Goal: Browse casually

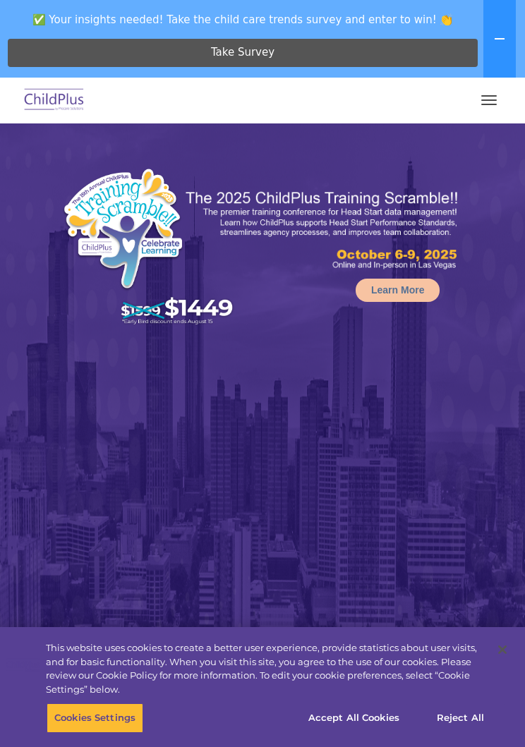
select select "MEDIUM"
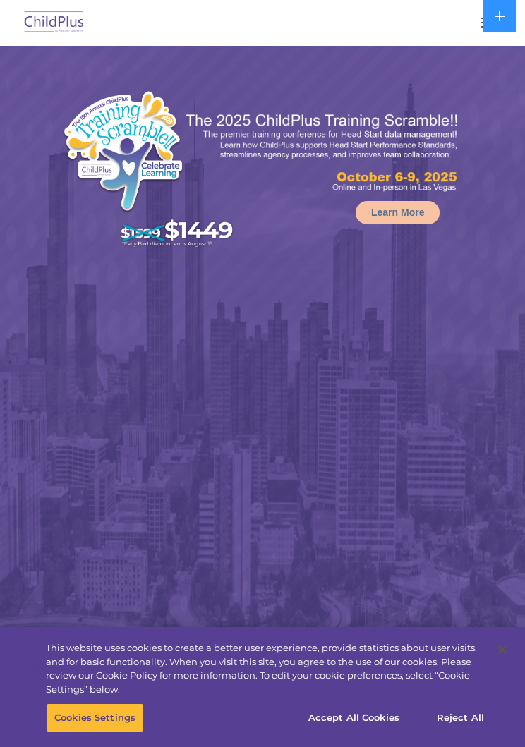
select select "MEDIUM"
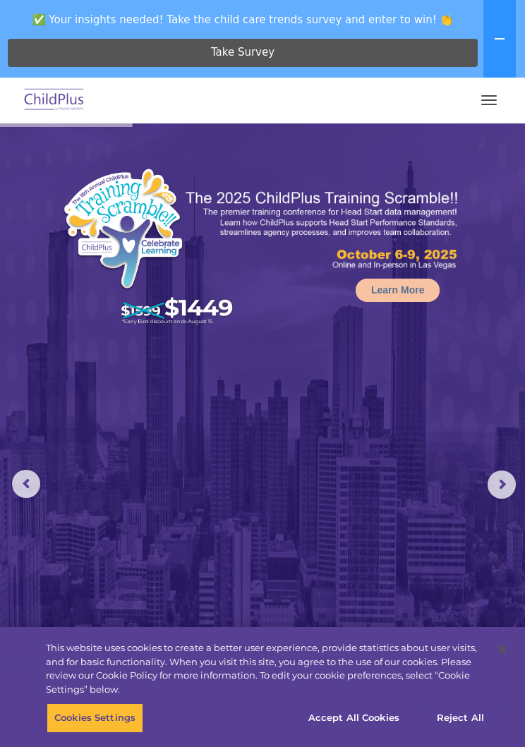
click at [492, 493] on rs-arrow at bounding box center [502, 485] width 28 height 28
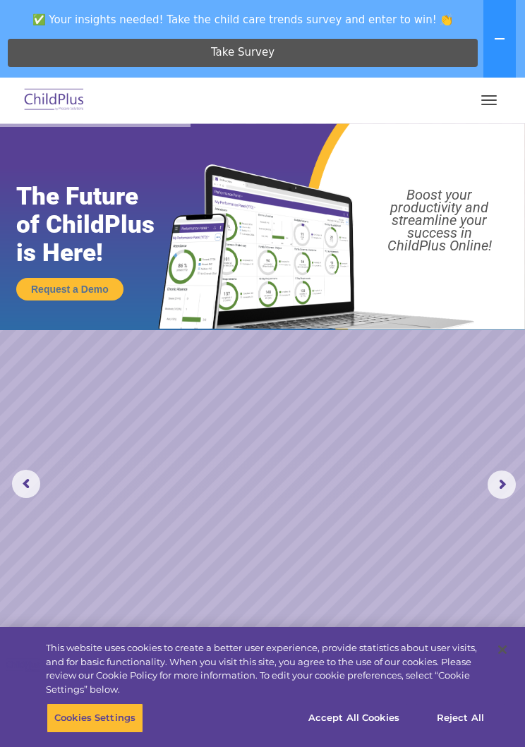
click at [500, 495] on rs-arrow at bounding box center [502, 485] width 28 height 28
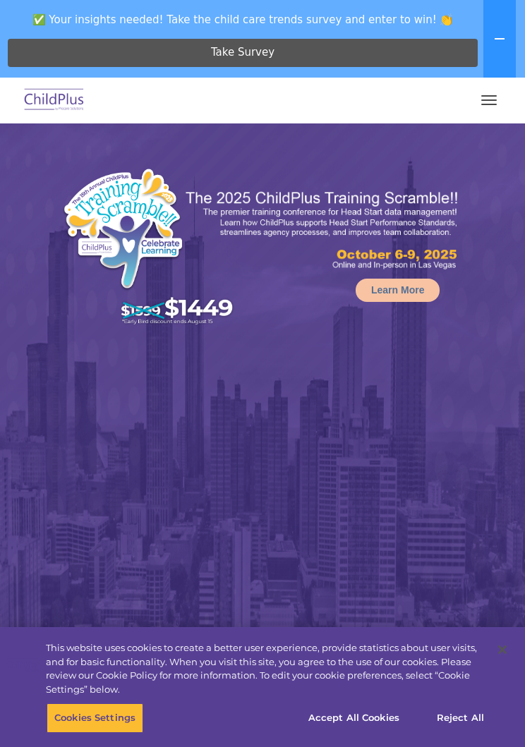
select select "MEDIUM"
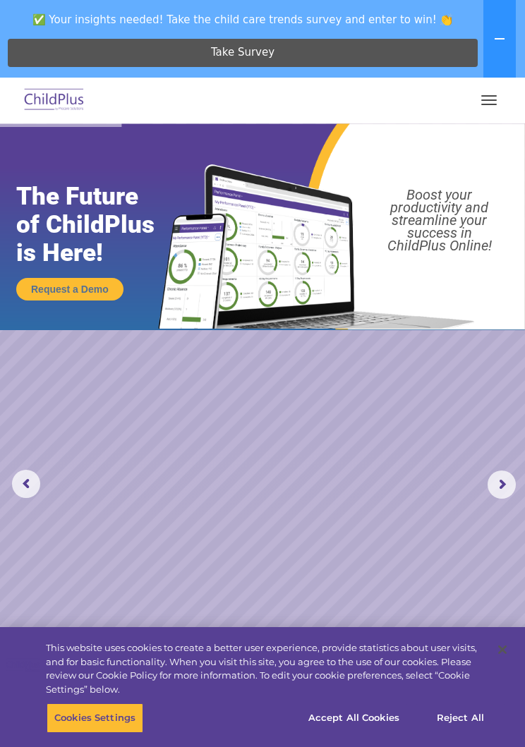
click at [493, 488] on rs-arrow at bounding box center [502, 485] width 28 height 28
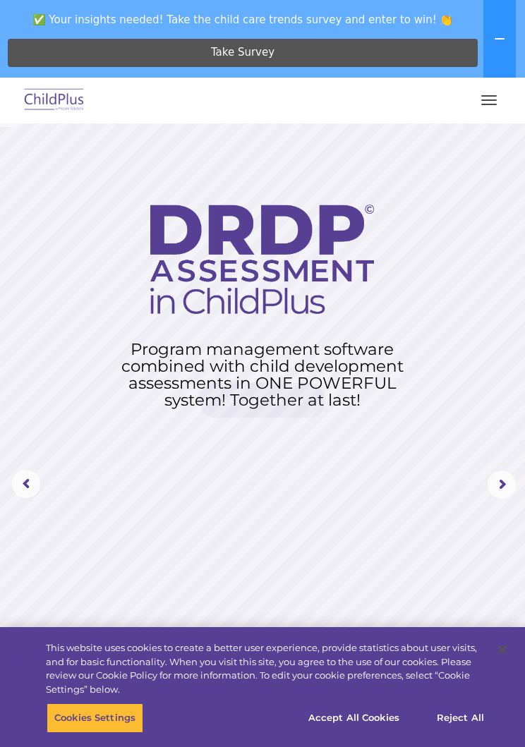
click at [493, 483] on rs-arrow at bounding box center [502, 485] width 28 height 28
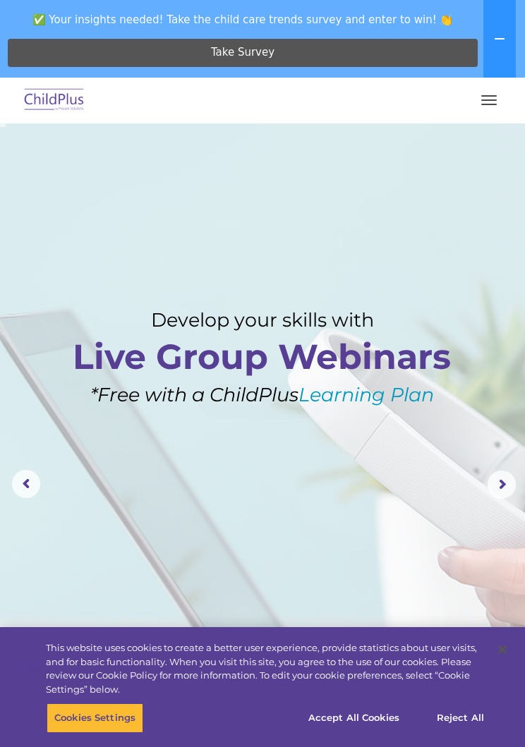
click at [505, 473] on rs-arrow at bounding box center [502, 485] width 28 height 28
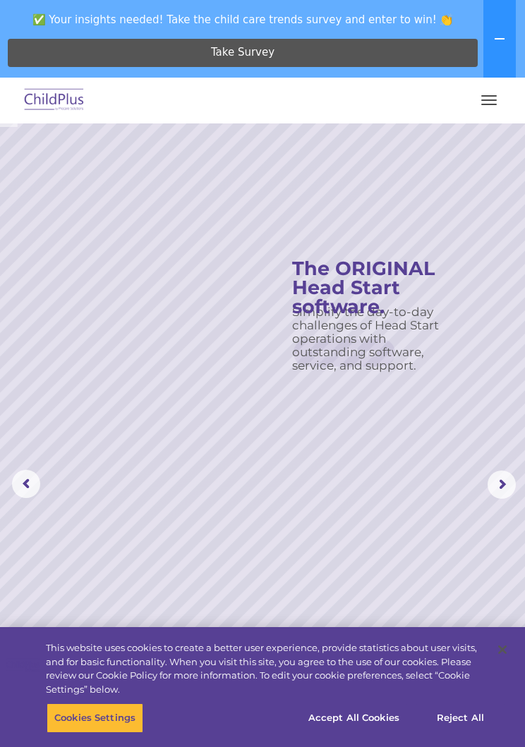
click at [499, 481] on rs-arrow at bounding box center [502, 485] width 28 height 28
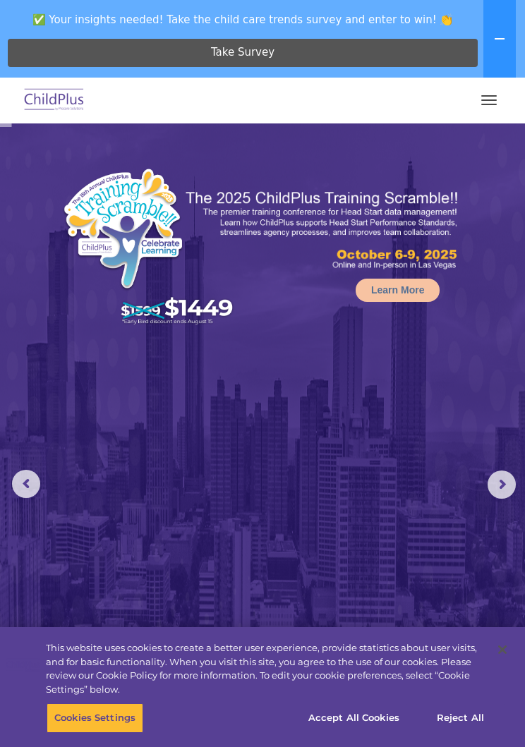
click at [509, 472] on rs-arrow at bounding box center [502, 485] width 28 height 28
